Goal: Task Accomplishment & Management: Complete application form

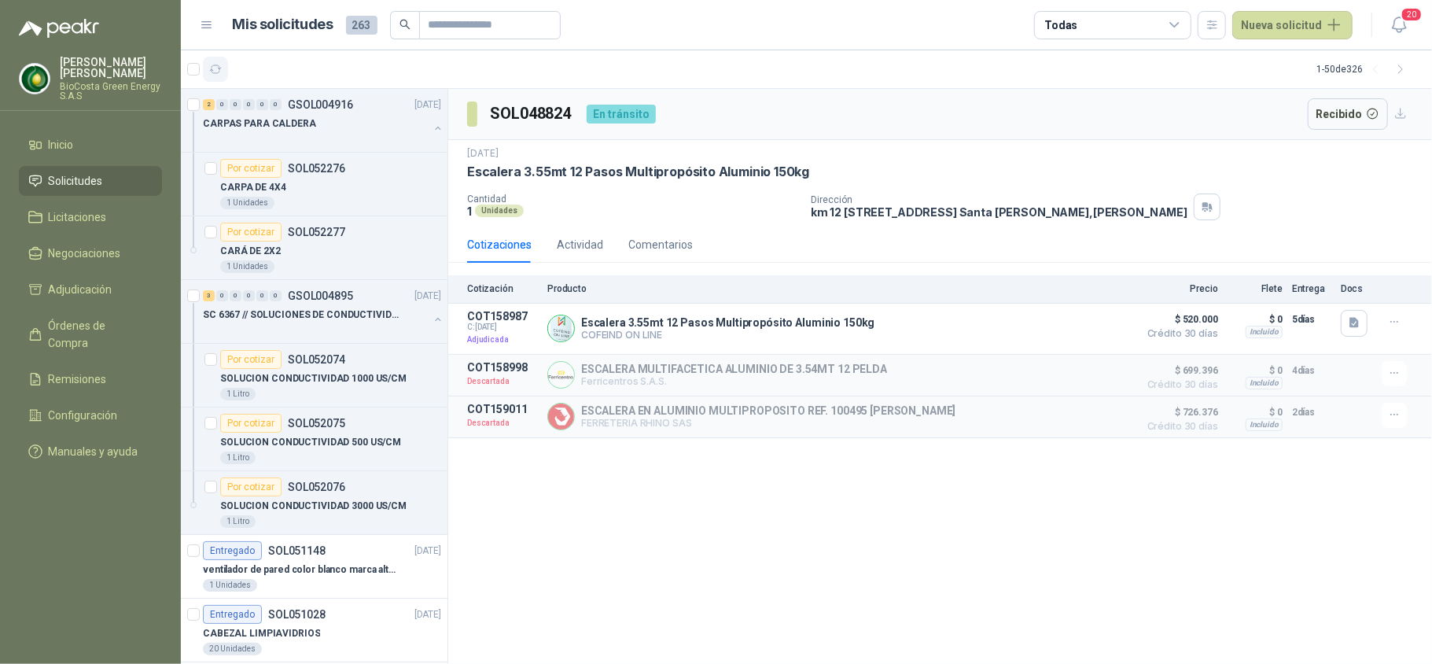
click at [212, 68] on icon "button" at bounding box center [215, 69] width 13 height 13
click at [1315, 27] on button "Nueva solicitud" at bounding box center [1292, 25] width 120 height 28
click at [1298, 53] on link "Solicitud" at bounding box center [1311, 63] width 134 height 28
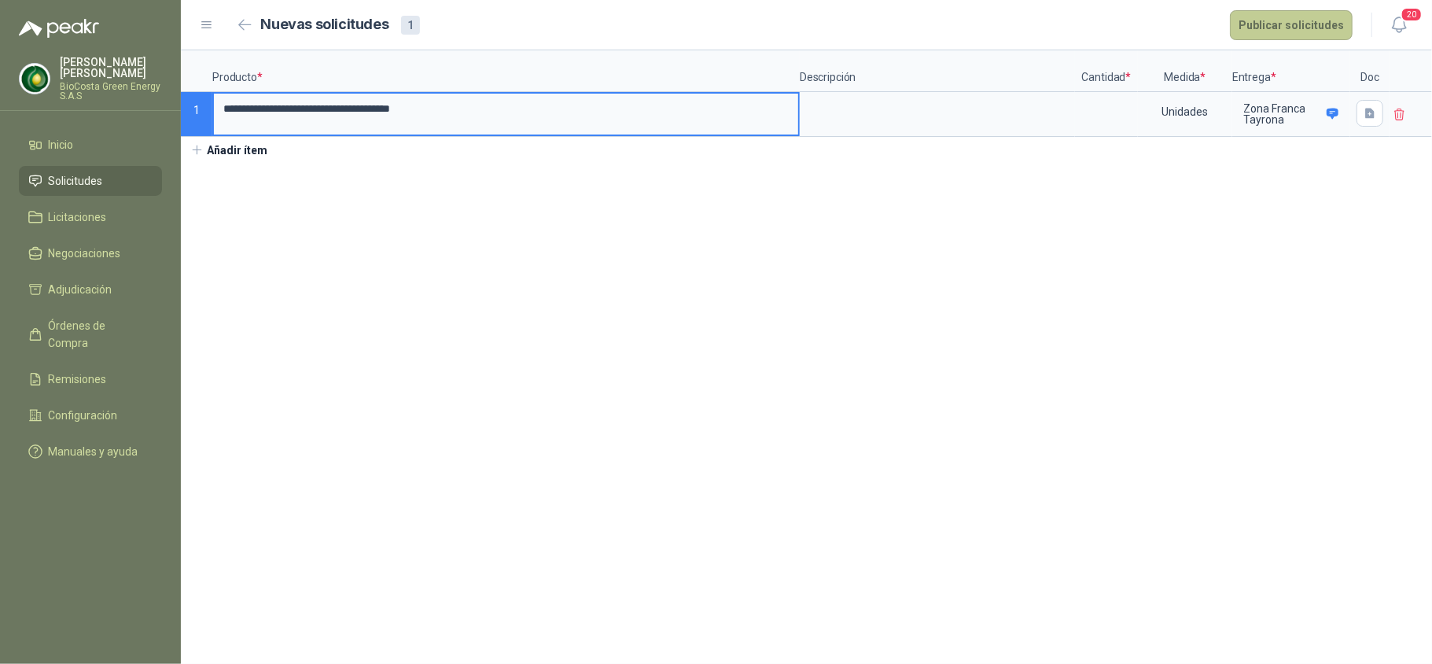
type input "**********"
click at [1265, 20] on button "Publicar solicitudes" at bounding box center [1291, 25] width 123 height 30
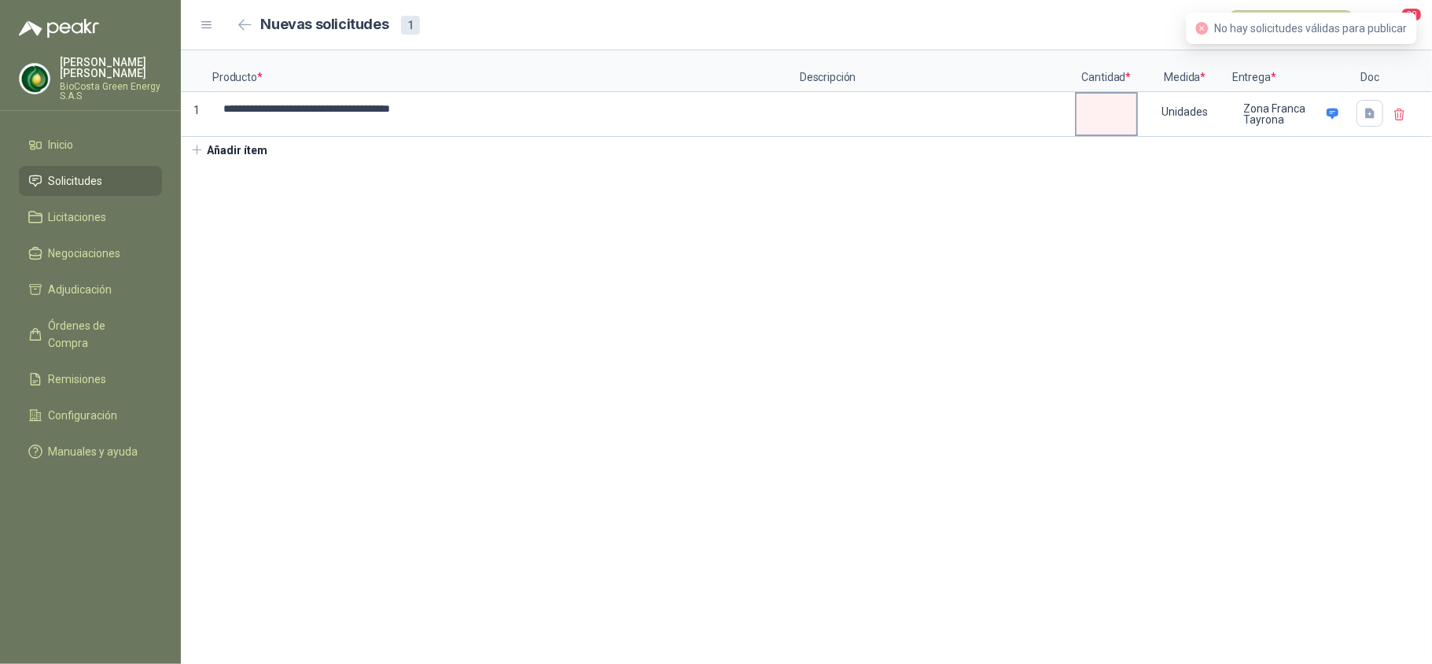
click at [1107, 123] on input at bounding box center [1107, 109] width 60 height 31
type input "*"
click at [1395, 266] on section "**********" at bounding box center [806, 356] width 1251 height 613
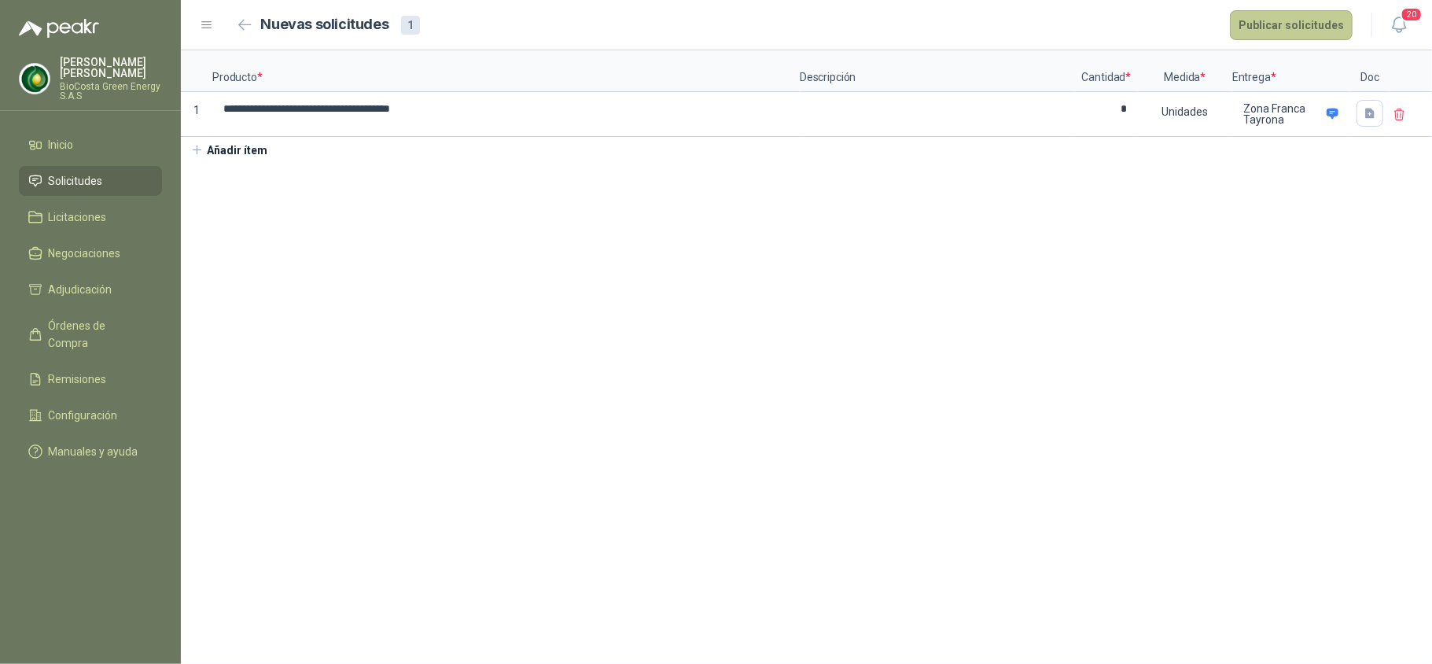
click at [1264, 20] on button "Publicar solicitudes" at bounding box center [1291, 25] width 123 height 30
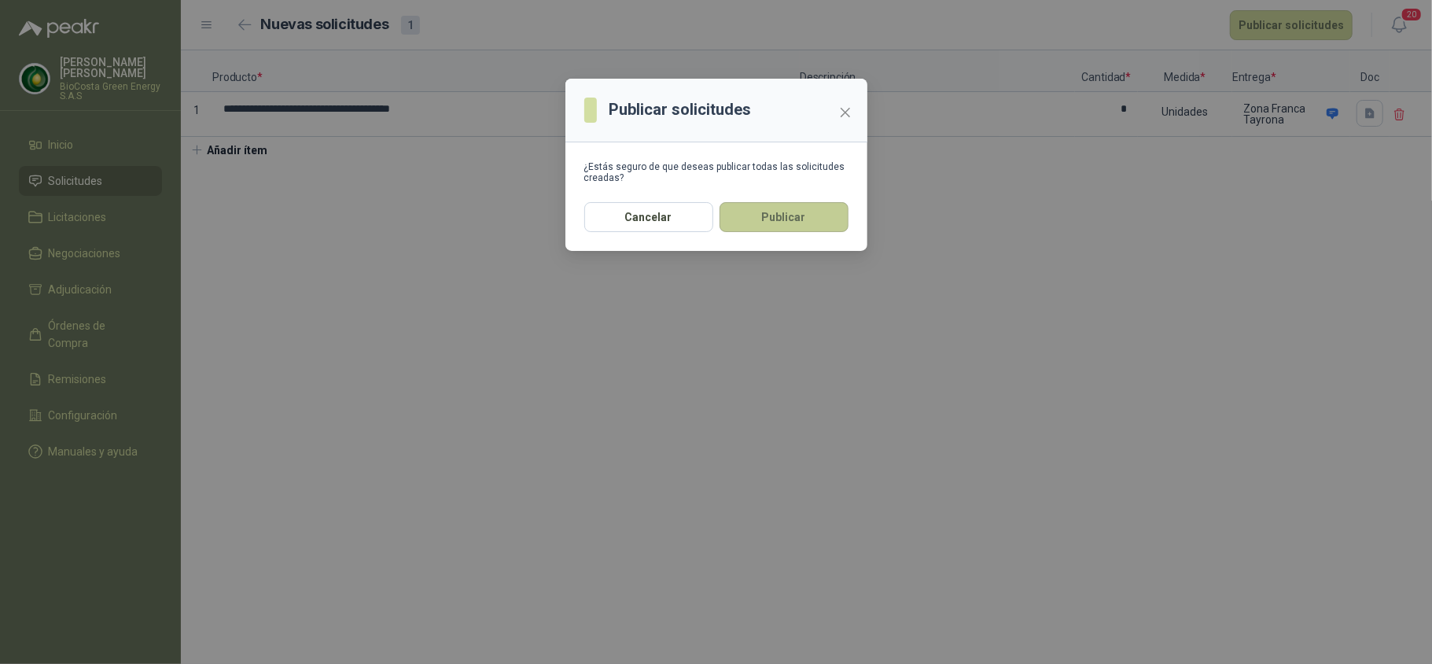
click at [779, 217] on button "Publicar" at bounding box center [784, 217] width 129 height 30
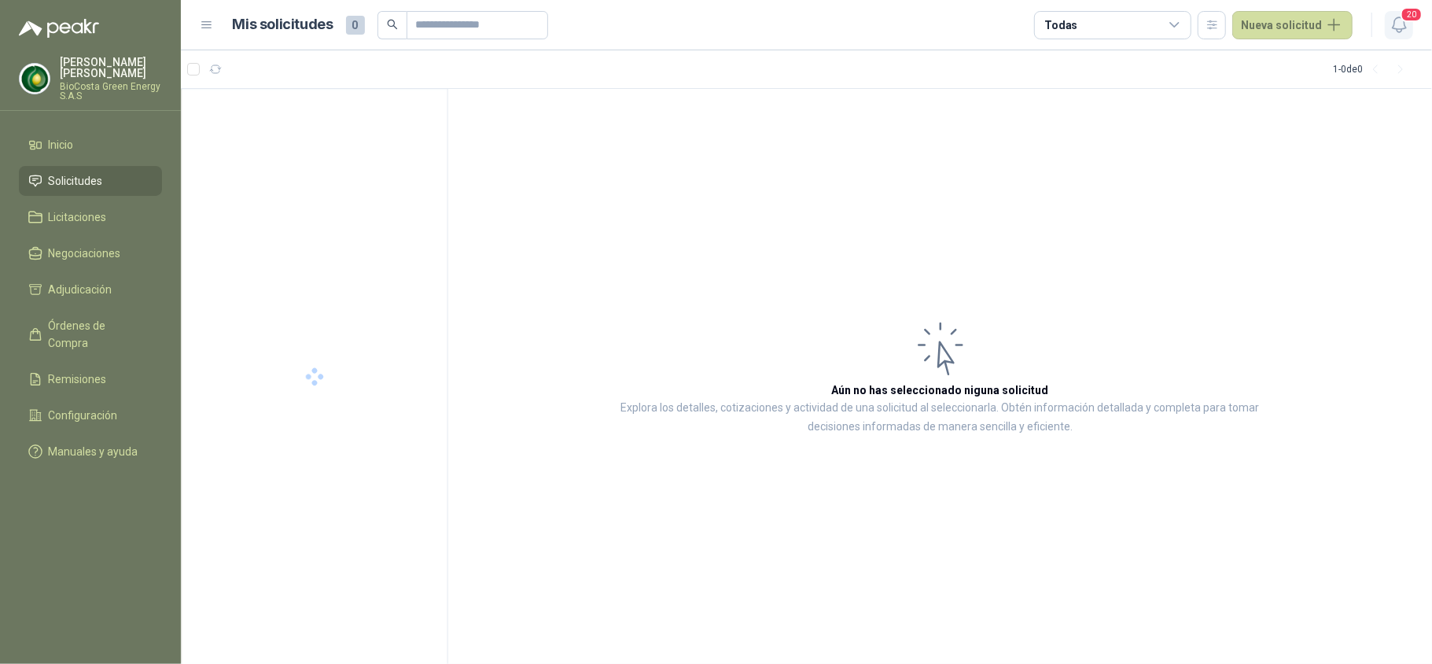
click at [1398, 20] on icon "button" at bounding box center [1400, 25] width 20 height 20
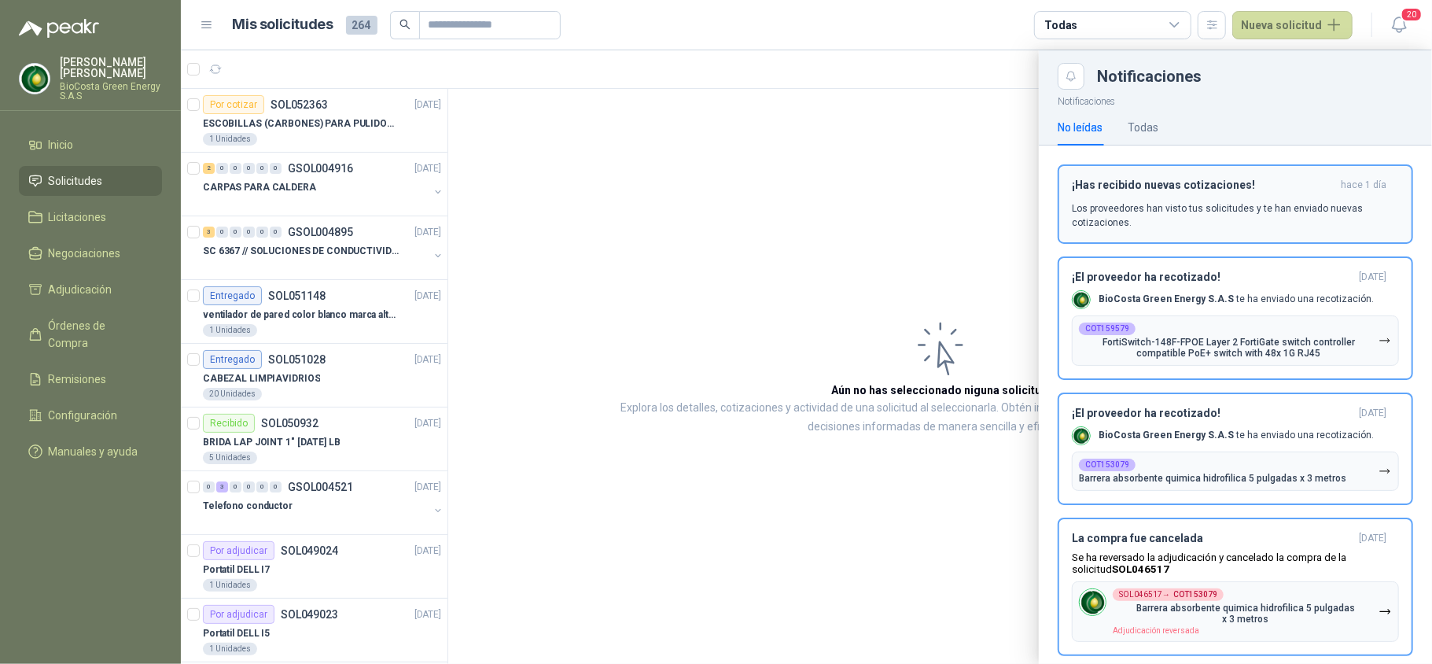
click at [1196, 203] on p "Los proveedores han visto tus solicitudes y te han enviado nuevas cotizaciones." at bounding box center [1235, 215] width 327 height 28
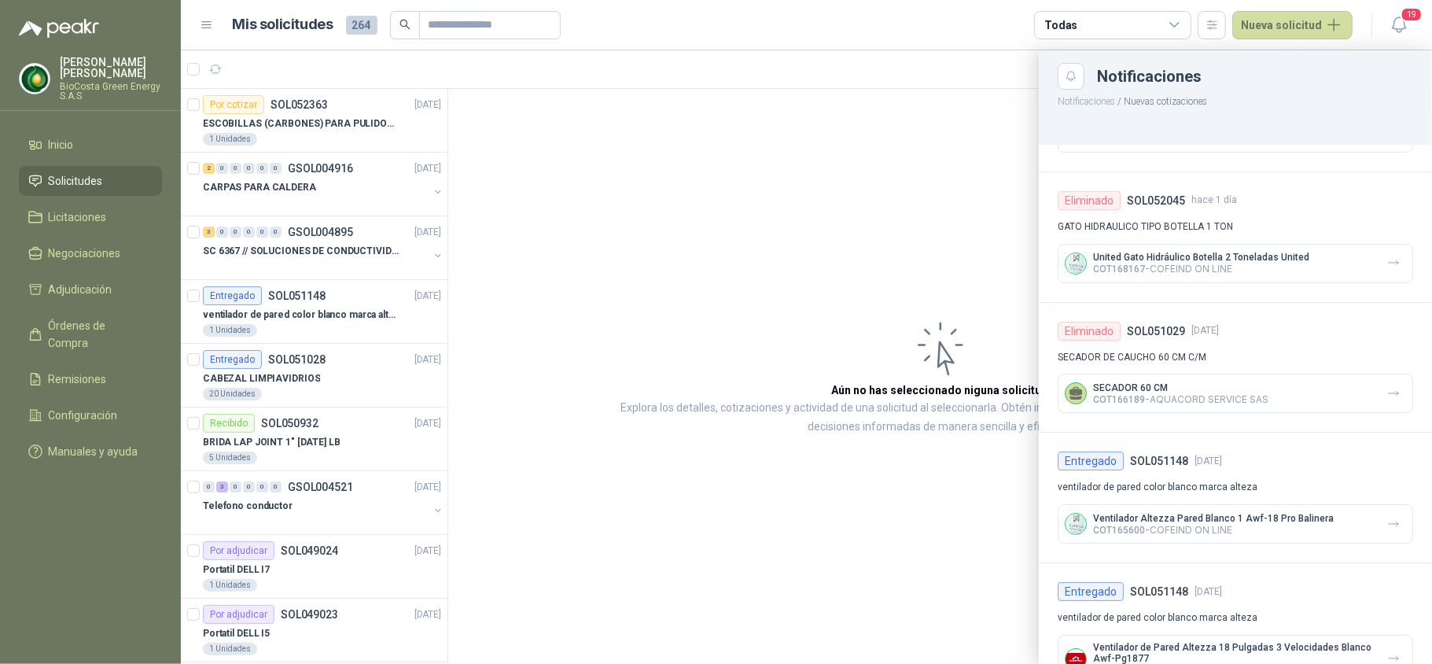
scroll to position [24, 0]
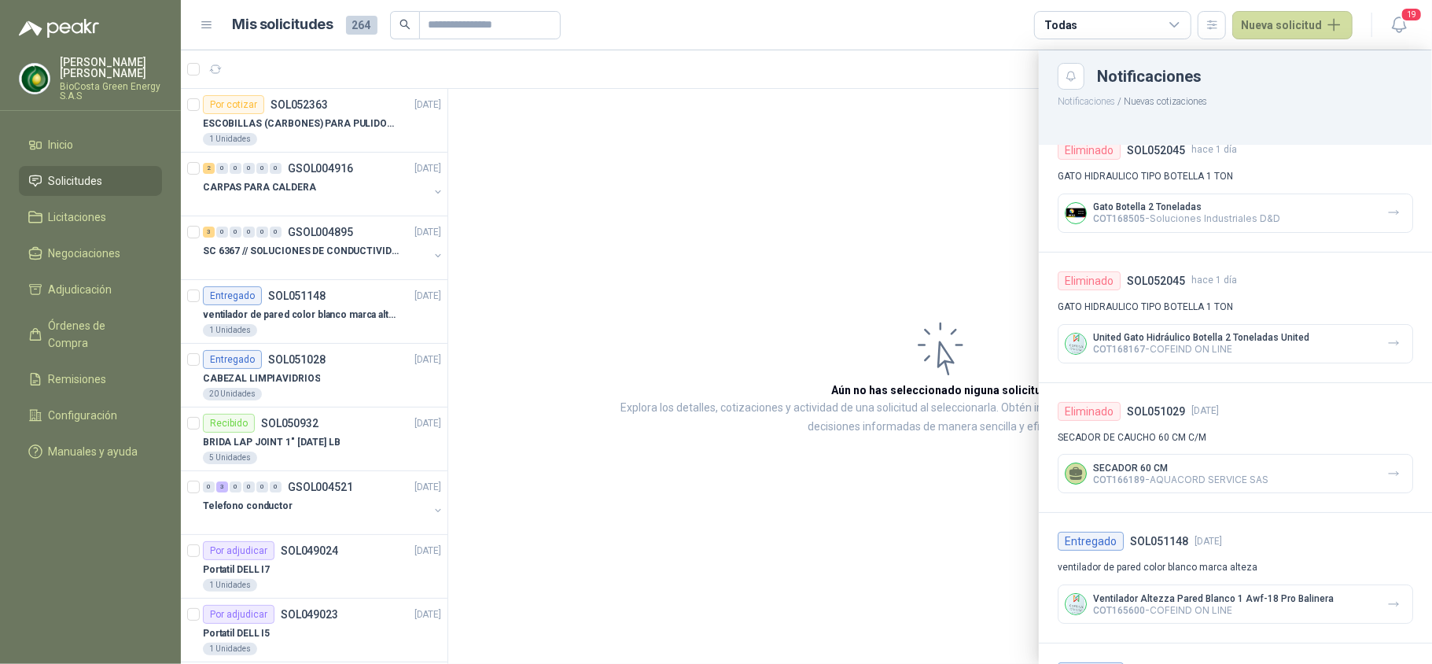
click at [577, 227] on div at bounding box center [806, 356] width 1251 height 613
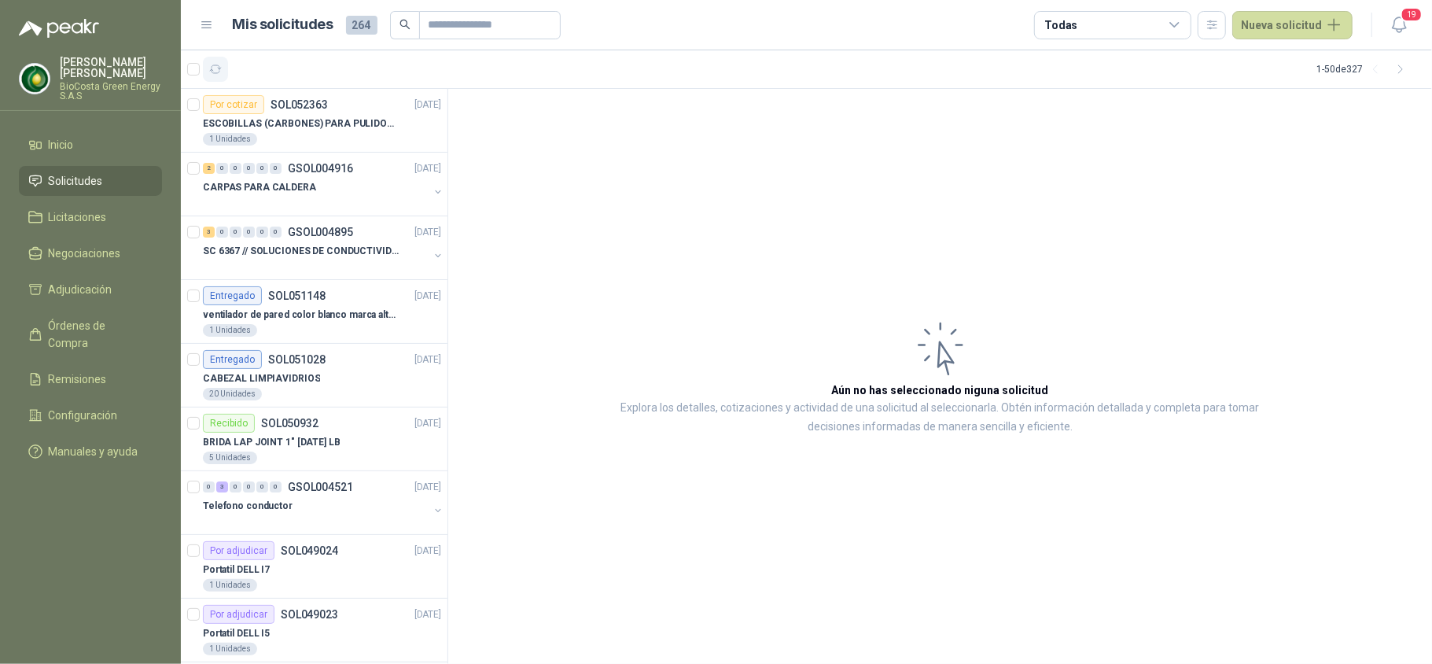
click at [209, 63] on icon "button" at bounding box center [215, 69] width 13 height 13
